Goal: Task Accomplishment & Management: Use online tool/utility

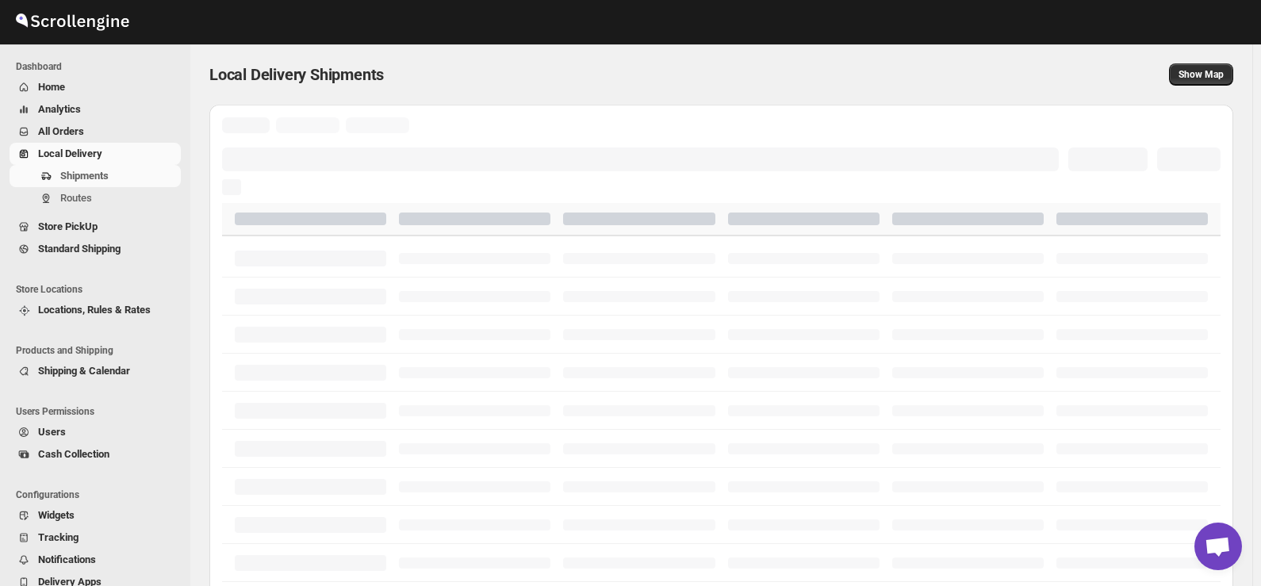
scroll to position [2086, 0]
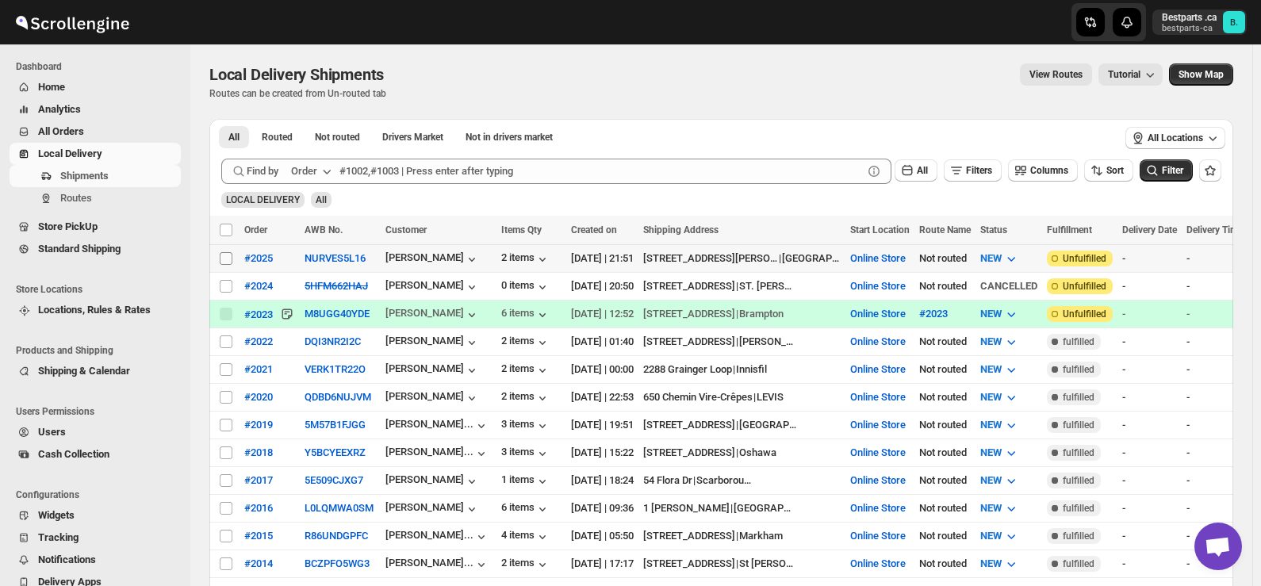
click at [228, 263] on input "Select shipment" at bounding box center [226, 258] width 13 height 13
checkbox input "true"
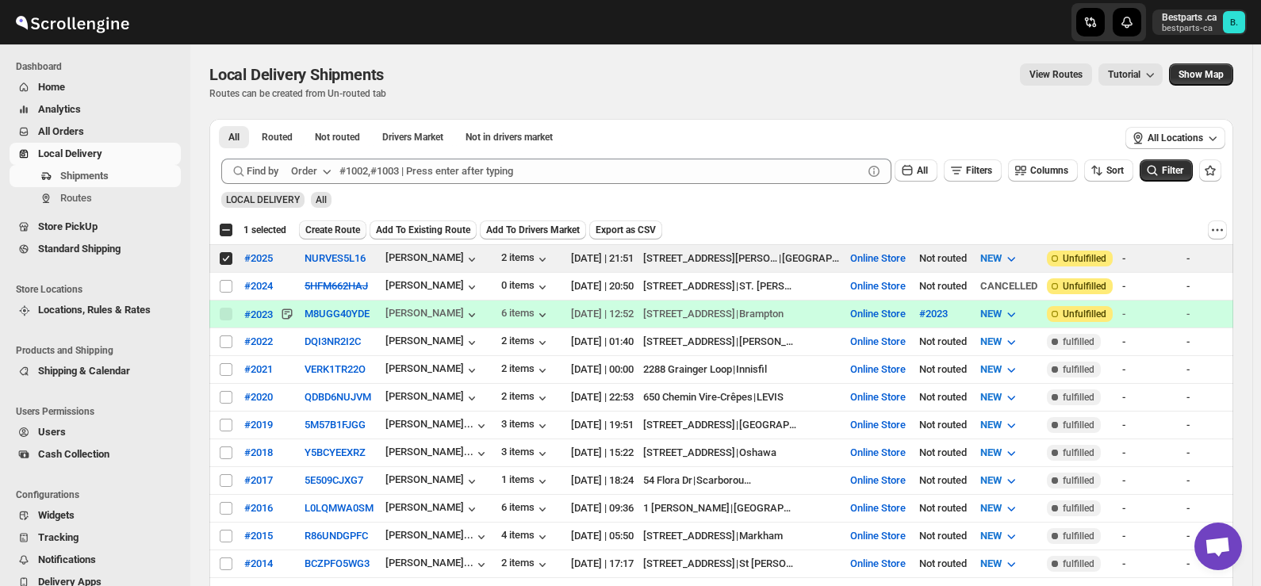
click at [342, 225] on span "Create Route" at bounding box center [332, 230] width 55 height 13
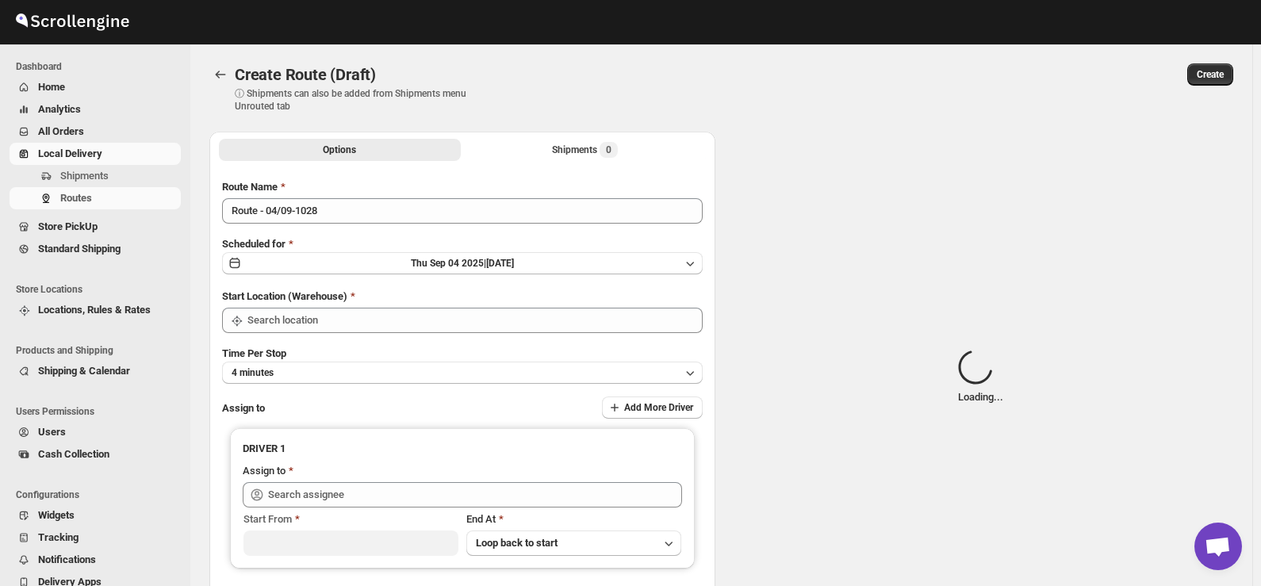
type input "Route - 04/09-1028"
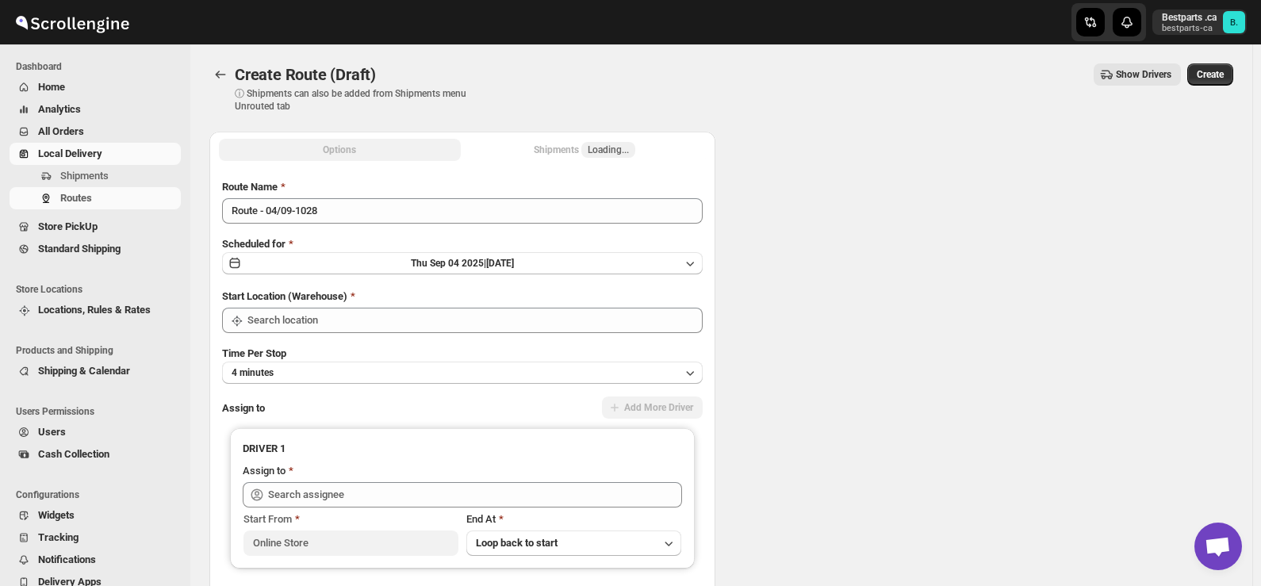
type input "Online Store"
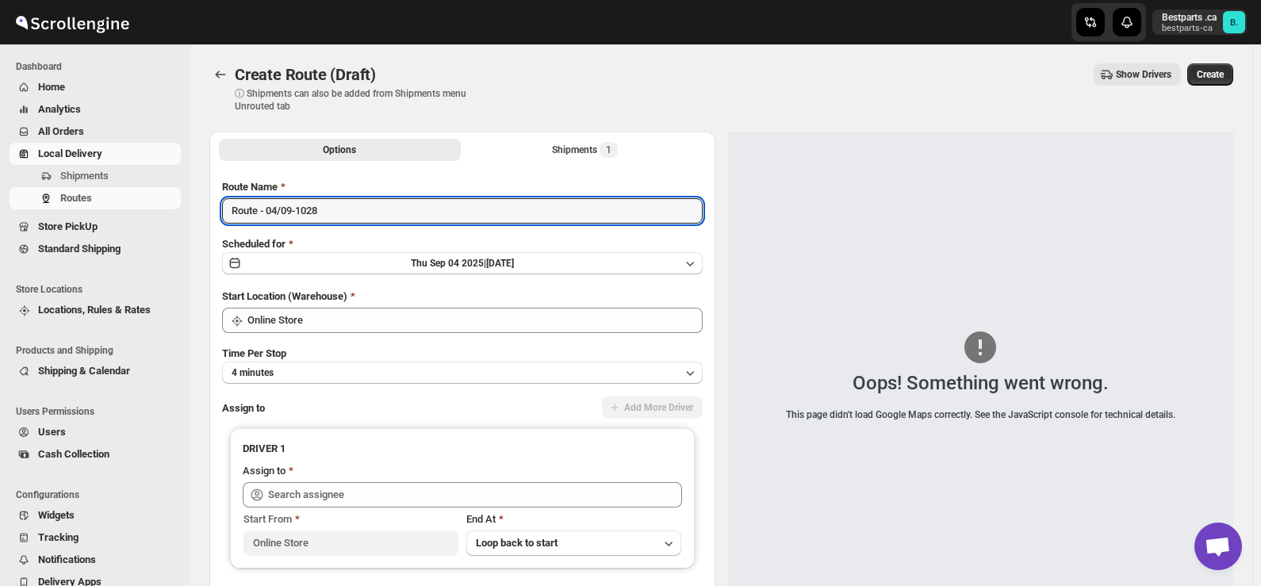
drag, startPoint x: 320, startPoint y: 213, endPoint x: 168, endPoint y: 212, distance: 152.3
click at [168, 212] on div "Skip to content Bestparts .ca bestparts-ca B. Dashboard Home Analytics All Orde…" at bounding box center [630, 375] width 1261 height 750
paste input "#2025"
type input "#2025"
click at [454, 266] on span "[DATE] |" at bounding box center [448, 263] width 75 height 11
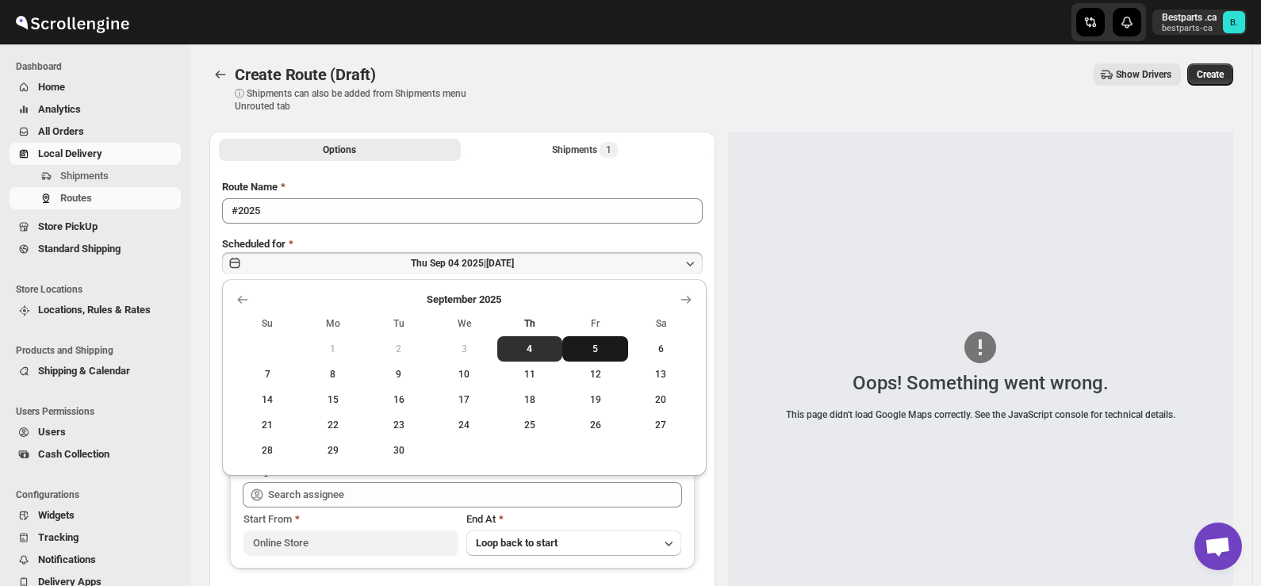
click at [590, 348] on span "5" at bounding box center [595, 349] width 53 height 13
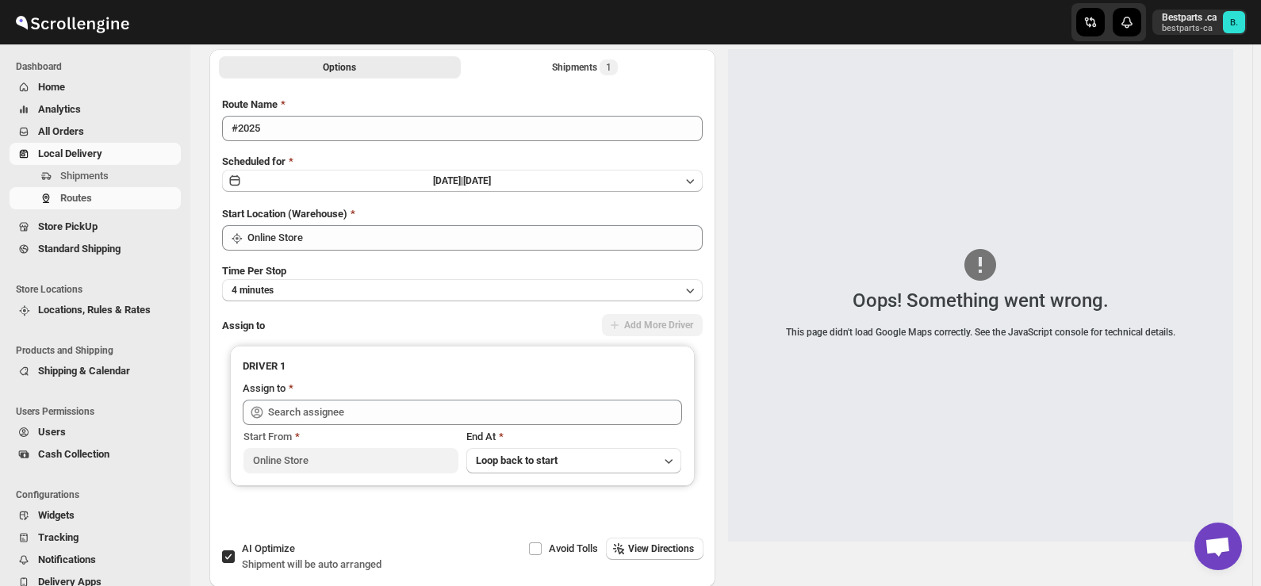
scroll to position [159, 0]
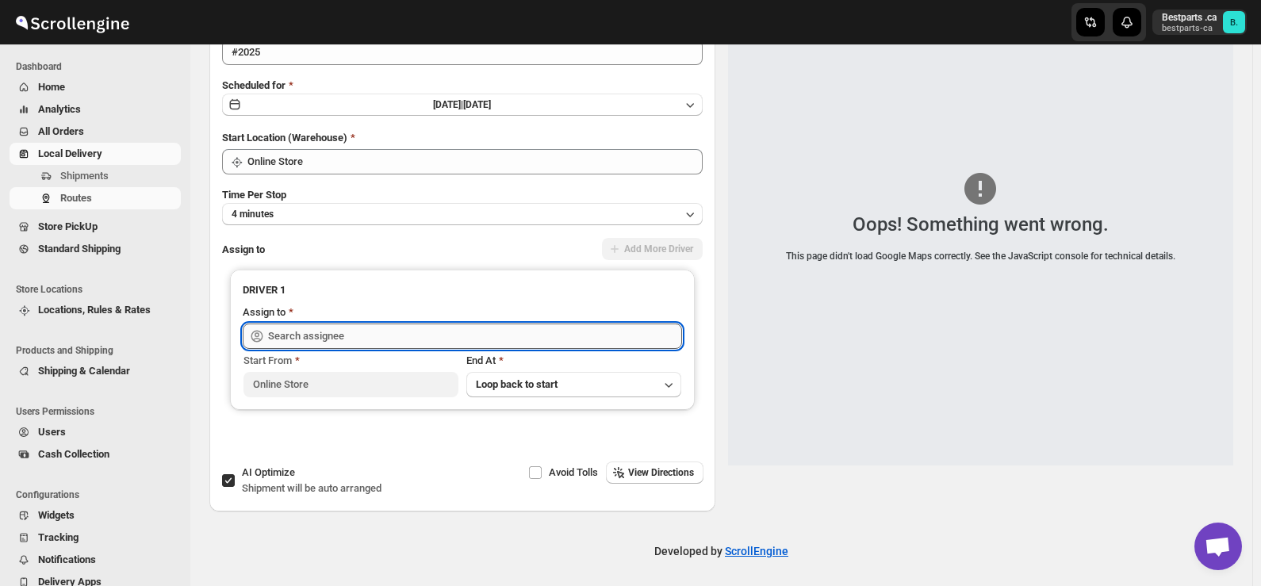
click at [395, 325] on input "text" at bounding box center [475, 336] width 414 height 25
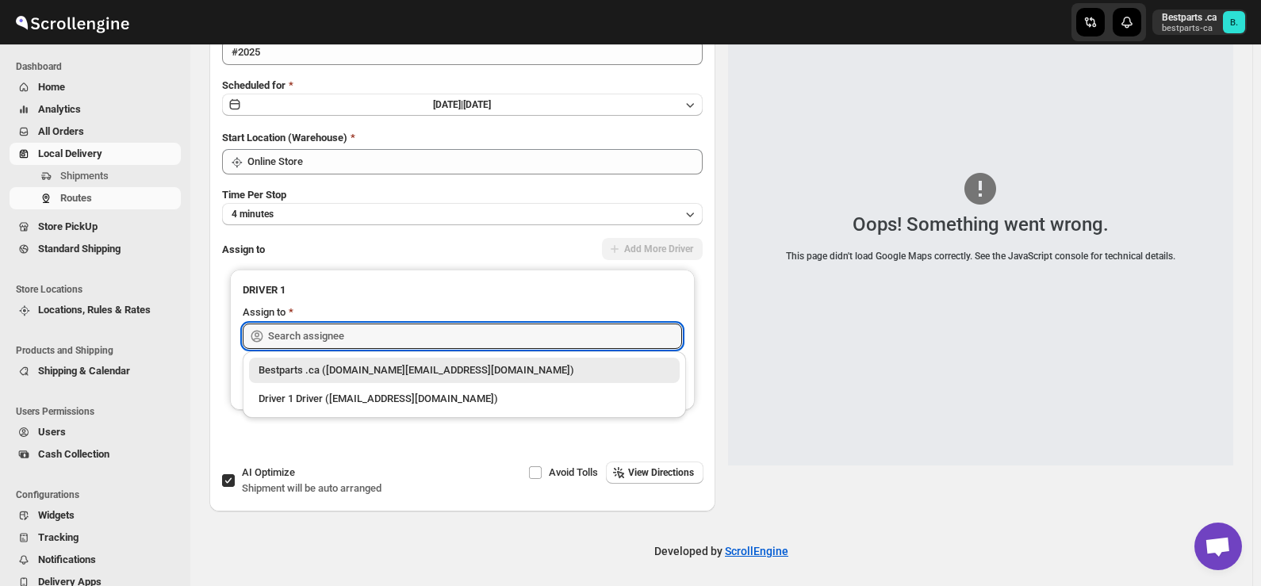
click at [345, 363] on div "Bestparts .ca ([DOMAIN_NAME][EMAIL_ADDRESS][DOMAIN_NAME])" at bounding box center [465, 370] width 412 height 16
type input "Bestparts .ca ([DOMAIN_NAME][EMAIL_ADDRESS][DOMAIN_NAME])"
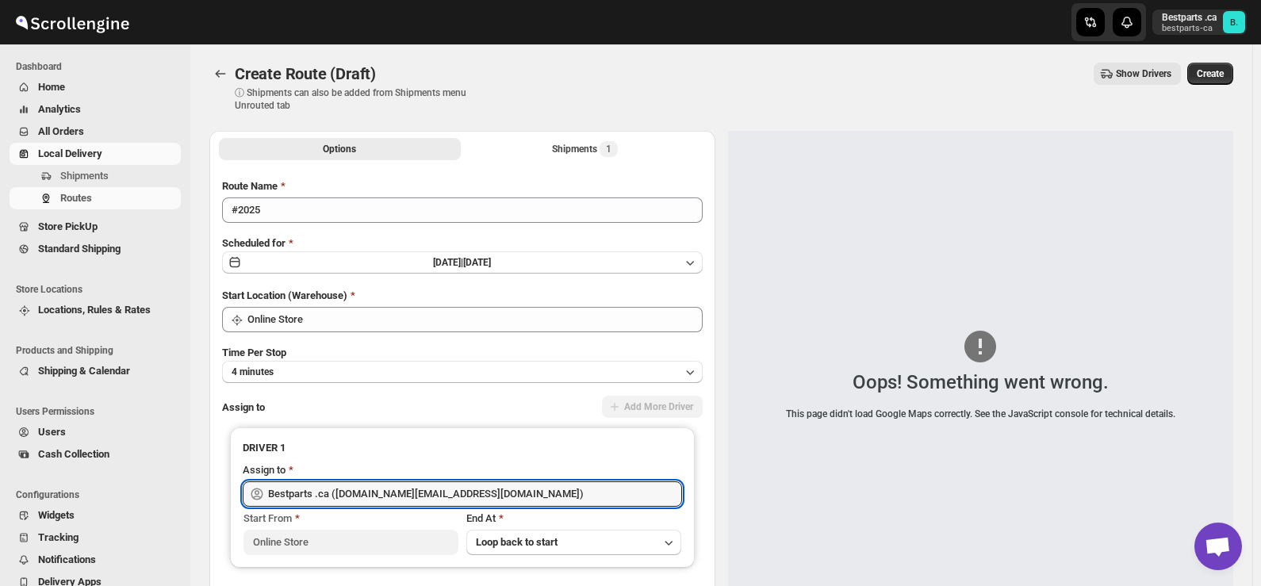
scroll to position [0, 0]
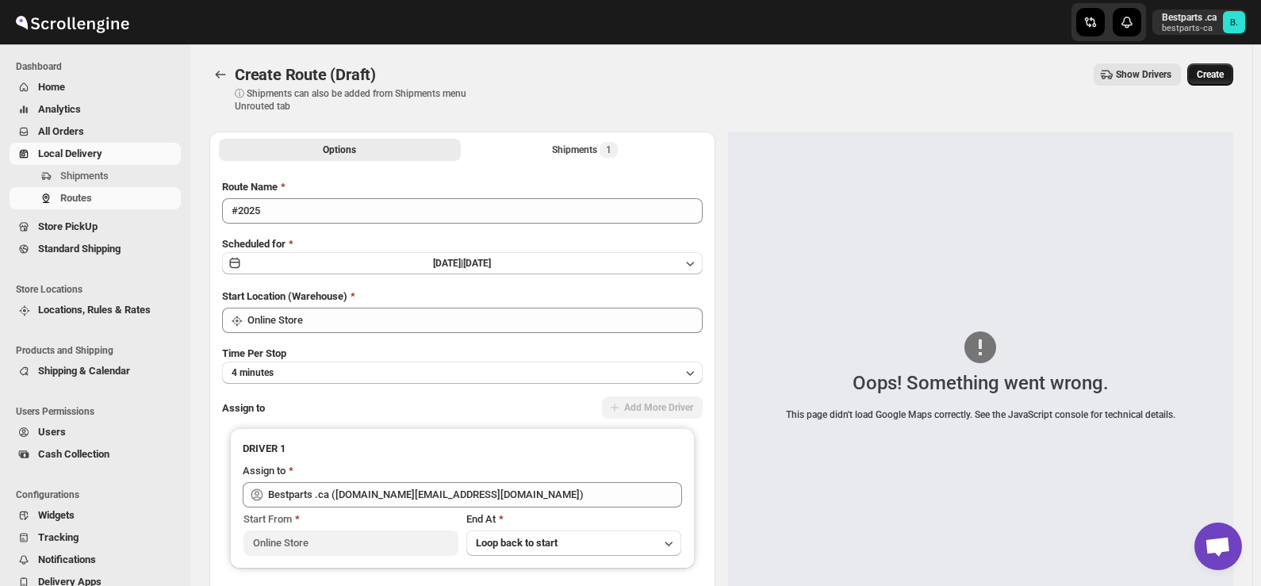
click at [1224, 79] on span "Create" at bounding box center [1210, 74] width 27 height 13
